Goal: Information Seeking & Learning: Learn about a topic

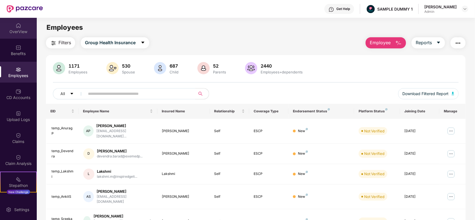
click at [21, 21] on div "OverView" at bounding box center [18, 28] width 37 height 21
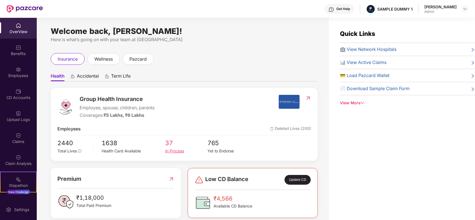
scroll to position [29, 0]
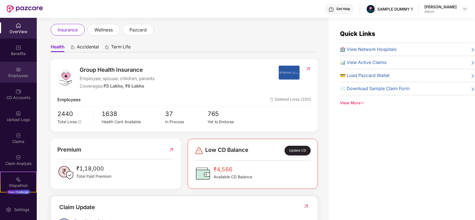
click at [25, 75] on div "Employees" at bounding box center [18, 76] width 37 height 6
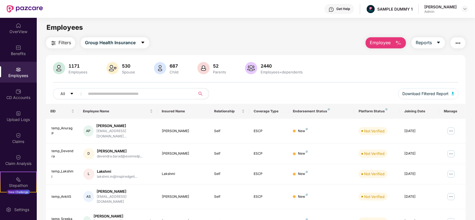
click at [375, 39] on span "Employee" at bounding box center [380, 42] width 21 height 7
click at [332, 31] on div "Employees" at bounding box center [256, 27] width 438 height 11
click at [57, 42] on button "Filters" at bounding box center [60, 42] width 29 height 11
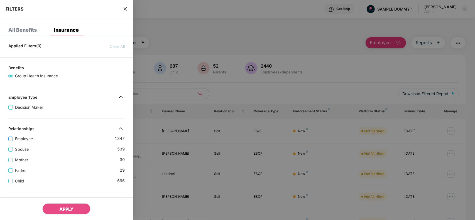
click at [22, 140] on span "Employee" at bounding box center [24, 139] width 22 height 6
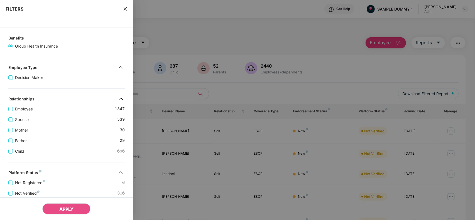
scroll to position [0, 0]
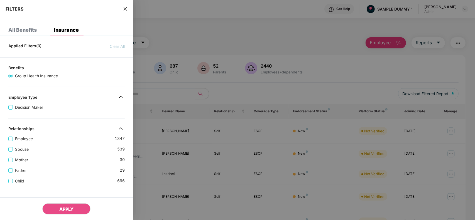
click at [30, 31] on div "All Benefits" at bounding box center [22, 30] width 28 height 6
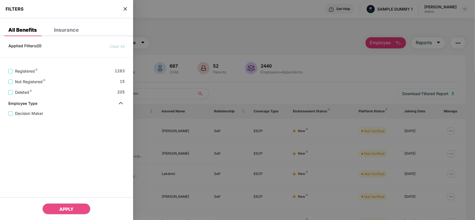
click at [62, 30] on div "Insurance" at bounding box center [66, 30] width 25 height 6
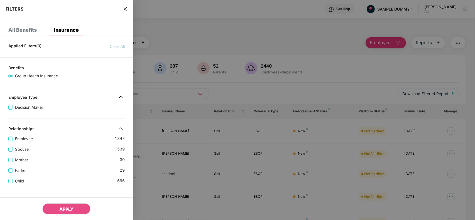
click at [128, 7] on div "FILTERS" at bounding box center [66, 9] width 133 height 18
click at [125, 7] on icon "close" at bounding box center [125, 9] width 4 height 4
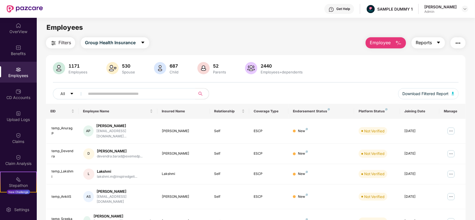
click at [431, 46] on button "Reports" at bounding box center [428, 42] width 33 height 11
click at [344, 42] on div "Filters Group Health Insurance Employee Reports" at bounding box center [256, 42] width 420 height 11
click at [16, 90] on img at bounding box center [19, 92] width 6 height 6
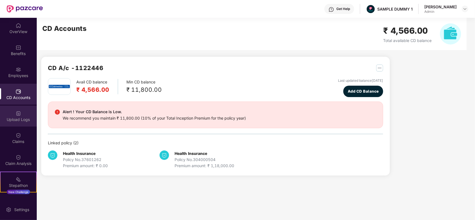
click at [25, 124] on div "Upload Logs" at bounding box center [18, 116] width 37 height 21
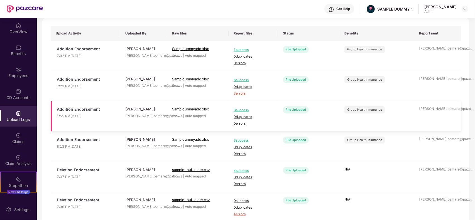
scroll to position [38, 0]
click at [28, 142] on div "Claims" at bounding box center [18, 142] width 37 height 6
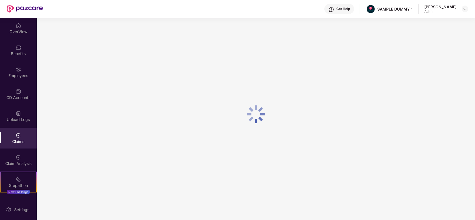
scroll to position [0, 0]
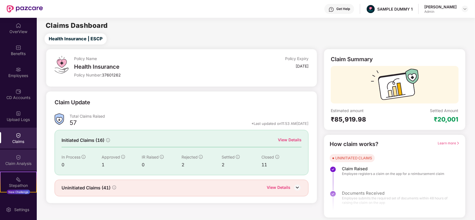
click at [19, 166] on div "Claim Analysis" at bounding box center [18, 164] width 37 height 6
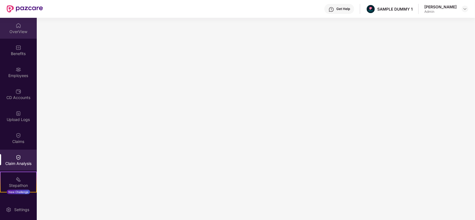
click at [23, 31] on div "OverView" at bounding box center [18, 32] width 37 height 6
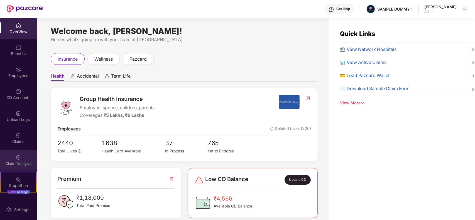
scroll to position [60, 0]
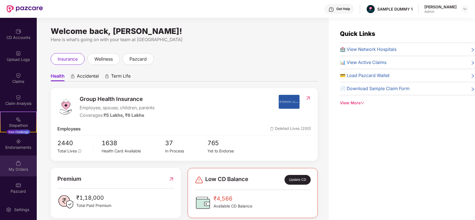
click at [16, 162] on img at bounding box center [19, 164] width 6 height 6
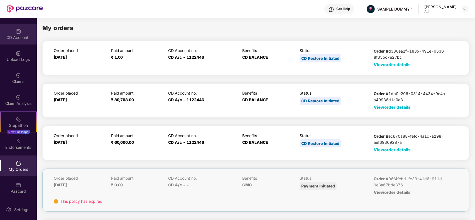
scroll to position [0, 0]
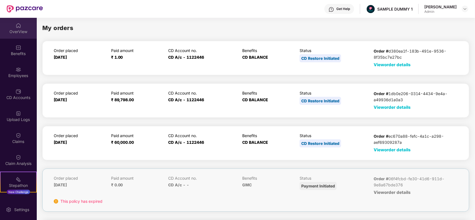
click at [10, 26] on div "OverView" at bounding box center [18, 28] width 37 height 21
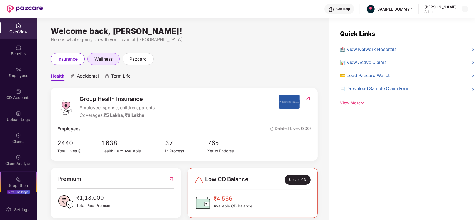
click at [104, 55] on div "wellness" at bounding box center [103, 59] width 32 height 12
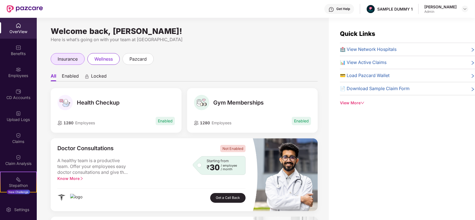
click at [60, 63] on span "insurance" at bounding box center [68, 59] width 20 height 7
